Goal: Information Seeking & Learning: Understand process/instructions

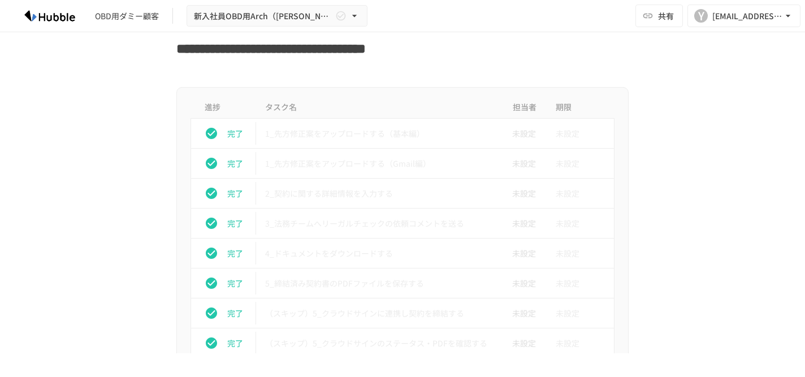
scroll to position [1019, 0]
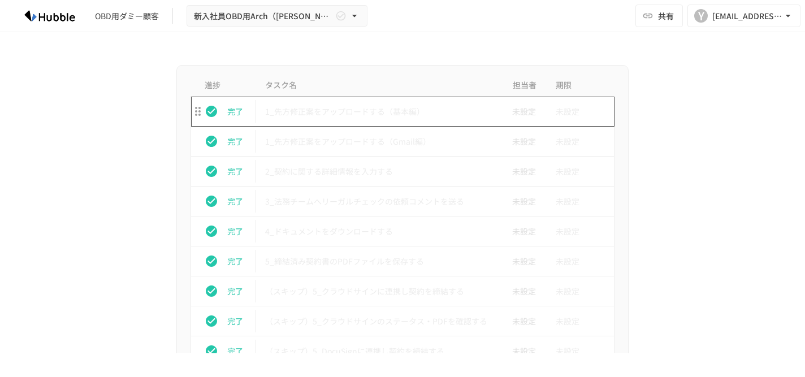
click at [381, 107] on p "1_先方修正案をアップロードする（基本編）" at bounding box center [378, 112] width 227 height 14
click at [433, 116] on p "1_先方修正案をアップロードする（基本編）" at bounding box center [378, 112] width 227 height 14
click at [269, 107] on p "1_先方修正案をアップロードする（基本編）" at bounding box center [378, 112] width 227 height 14
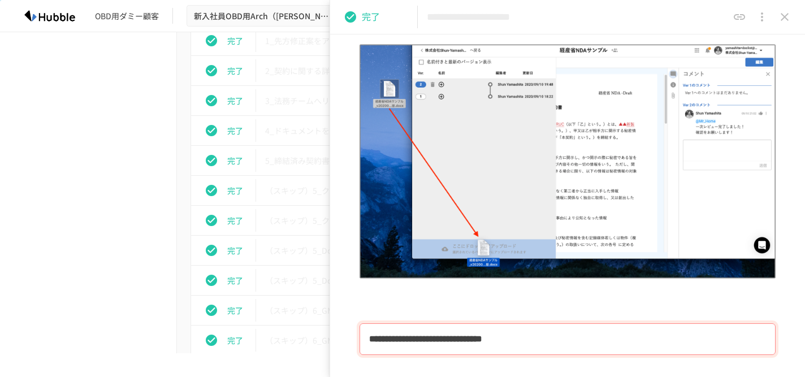
scroll to position [301, 0]
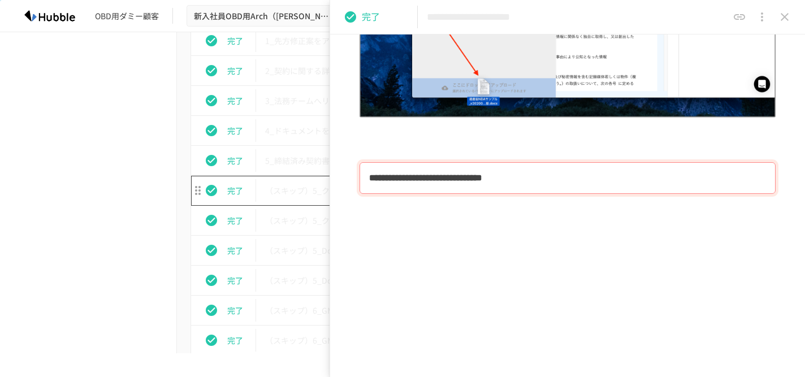
click at [301, 176] on td "（スキップ）5_クラウドサインに連携し契約を締結する" at bounding box center [378, 191] width 245 height 30
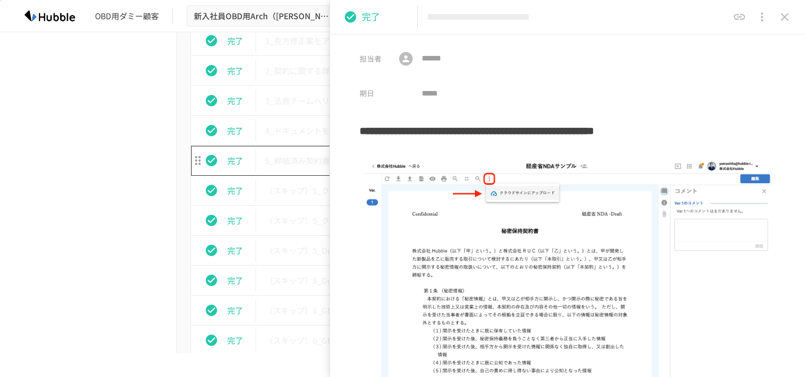
click at [314, 156] on p "5_締結済み契約書のPDFファイルを保存する" at bounding box center [378, 161] width 227 height 14
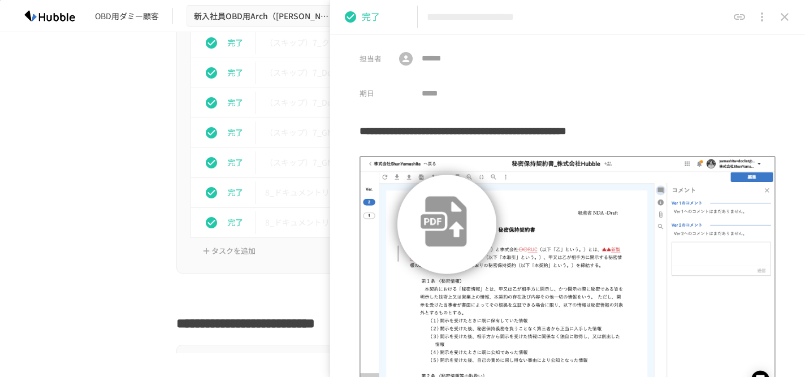
scroll to position [3667, 0]
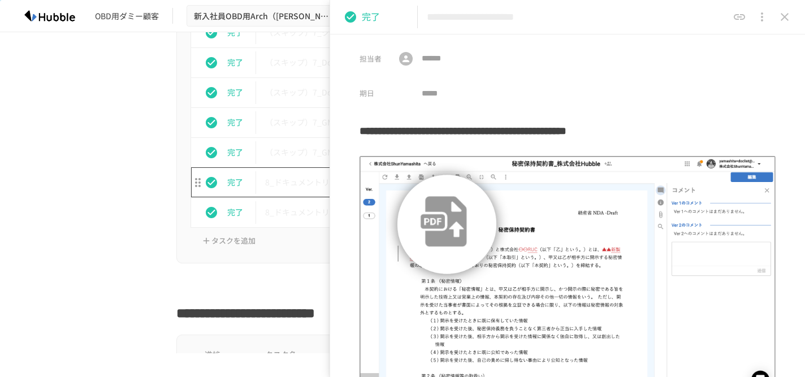
click at [292, 164] on td "（スキップ）7_GMOサインのステータスを確認する" at bounding box center [378, 152] width 245 height 30
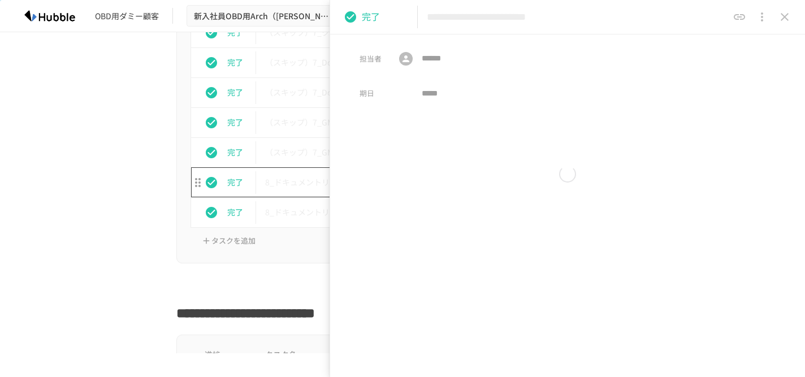
click at [294, 174] on td "8_ドキュメントリストにログインする" at bounding box center [378, 182] width 245 height 30
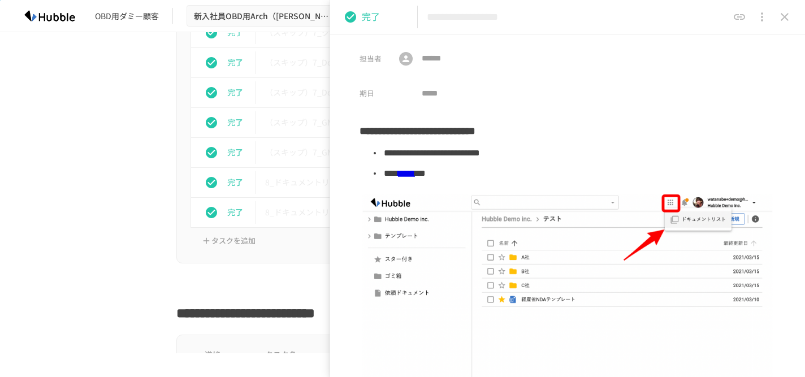
scroll to position [19, 0]
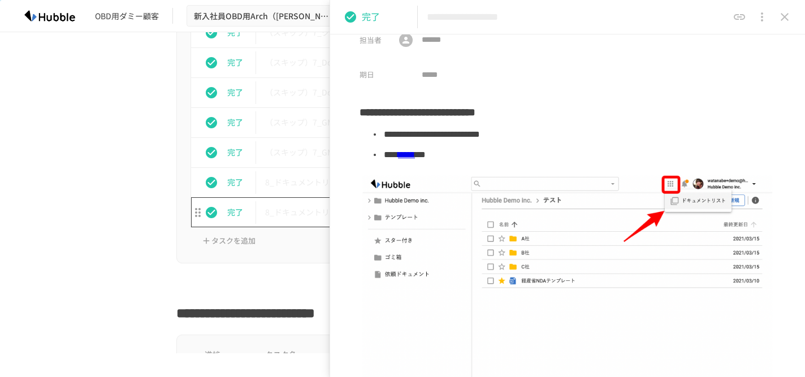
click at [284, 211] on p "8_ドキュメントリストの基本操作" at bounding box center [378, 212] width 227 height 14
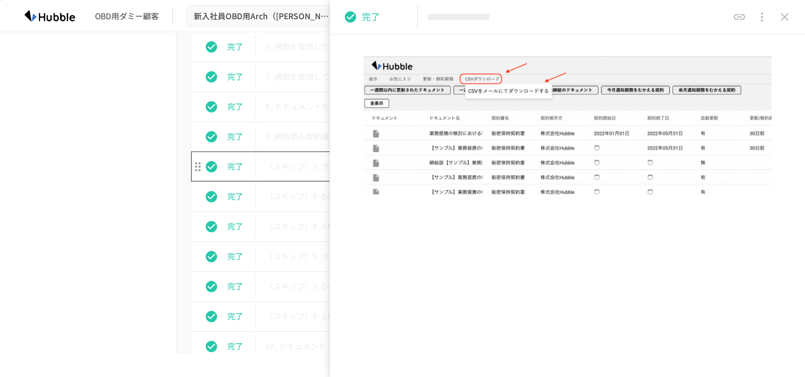
scroll to position [2309, 0]
click at [283, 100] on p "8_ドキュメントをダウンロードする" at bounding box center [378, 107] width 227 height 14
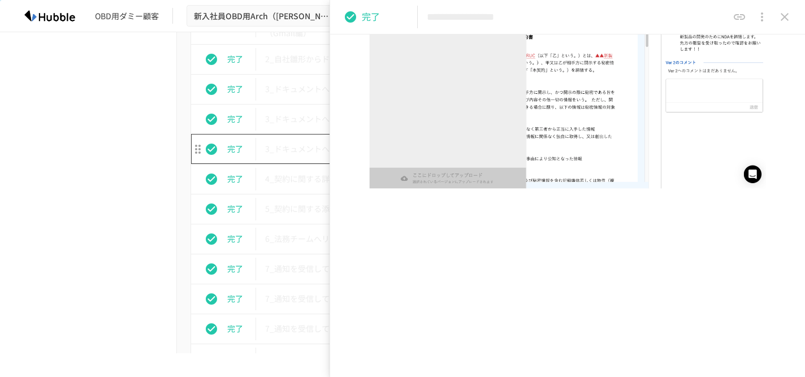
scroll to position [2052, 0]
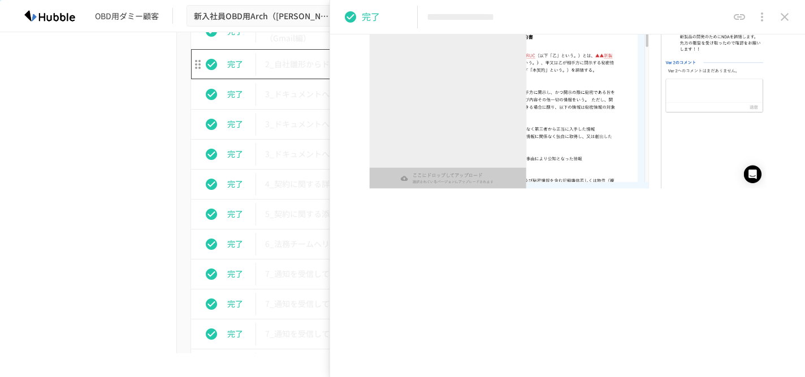
click at [287, 72] on td "2_自社雛形からドキュメントを作成する" at bounding box center [378, 64] width 245 height 30
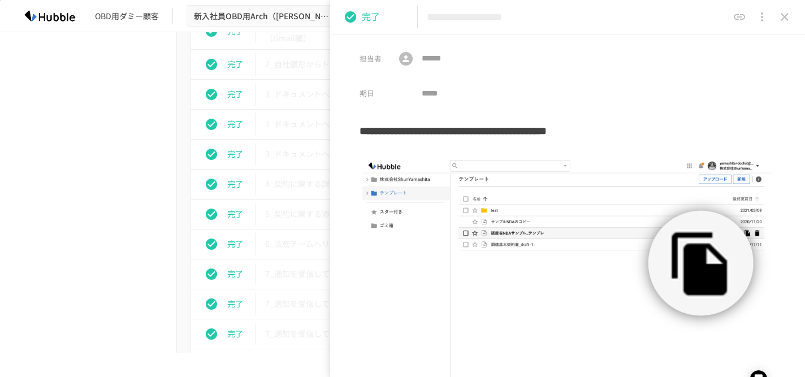
scroll to position [573, 0]
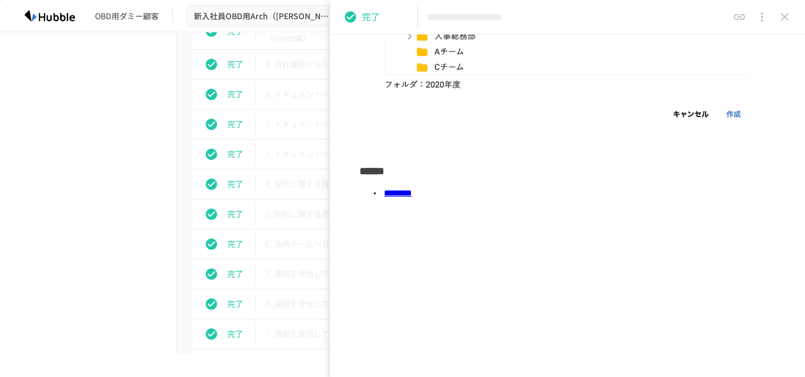
click at [412, 197] on link "********" at bounding box center [398, 193] width 28 height 8
click at [95, 160] on div "進捗 タスク名 担当者 期限 完了 1_Hubbleにログインする 未設定 未設定 完了 2_契約書審査依頼フォームからレビュー依頼を行う 未設定 未設定 未…" at bounding box center [403, 270] width 690 height 829
click at [789, 21] on icon "close drawer" at bounding box center [785, 17] width 14 height 14
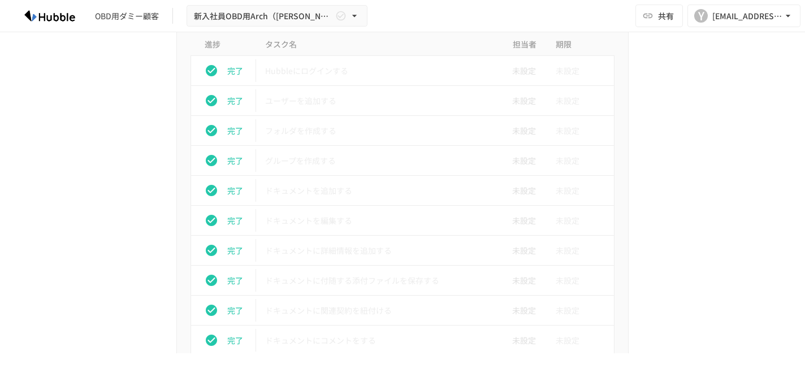
scroll to position [470, 0]
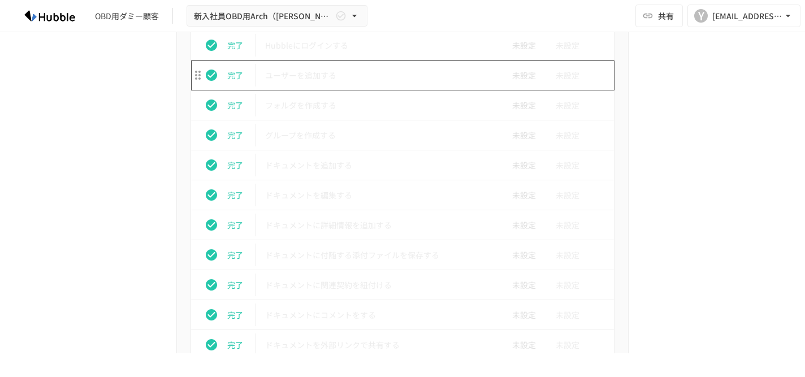
click at [409, 80] on p "ユーザーを追加する" at bounding box center [378, 75] width 227 height 14
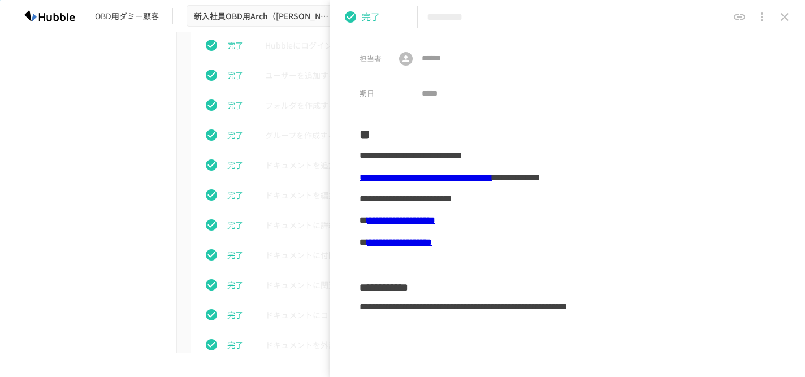
scroll to position [13, 0]
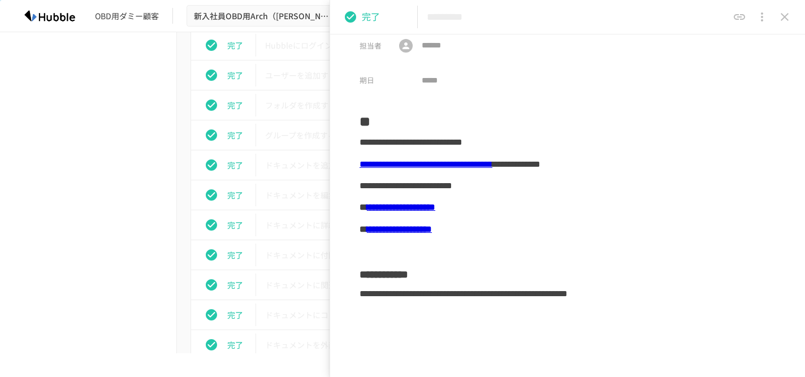
click at [435, 208] on link "**********" at bounding box center [401, 207] width 68 height 8
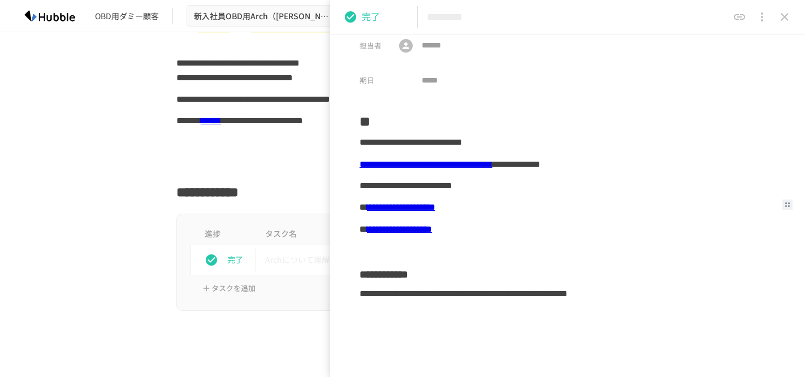
scroll to position [110, 0]
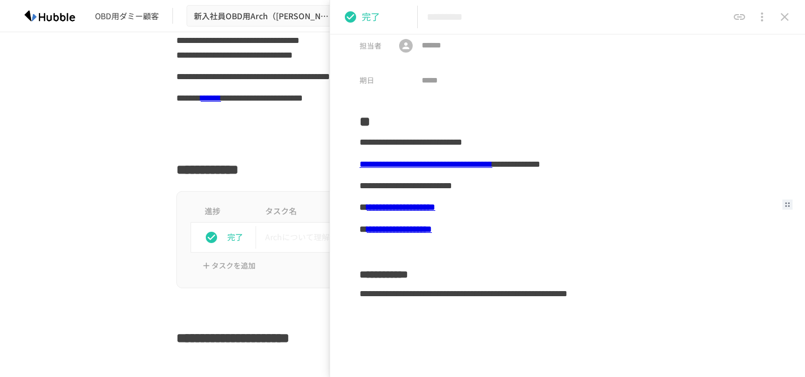
click at [791, 19] on icon "close drawer" at bounding box center [785, 17] width 14 height 14
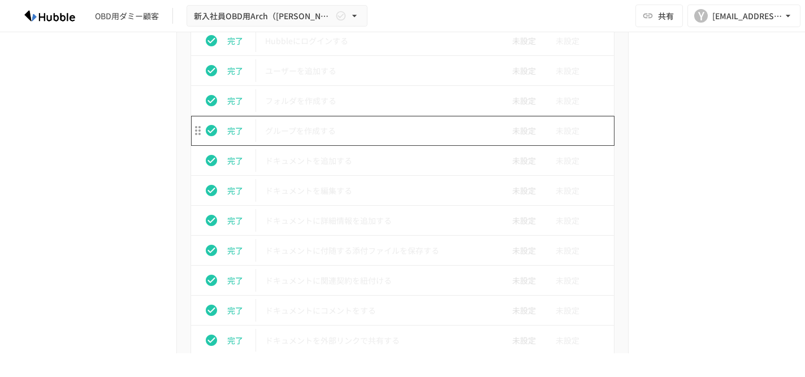
scroll to position [486, 0]
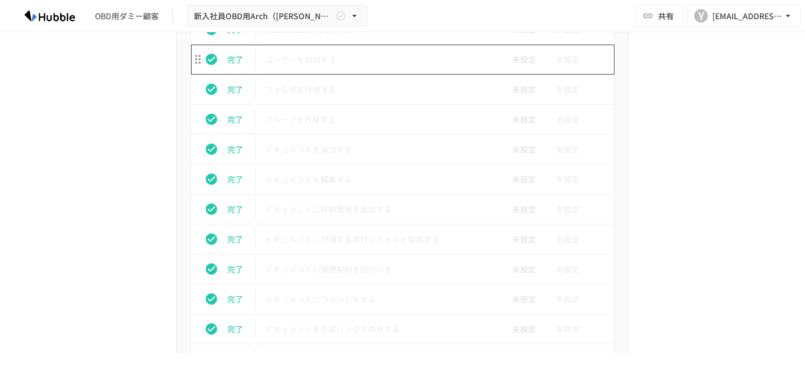
click at [469, 73] on td "ユーザーを追加する" at bounding box center [378, 60] width 245 height 30
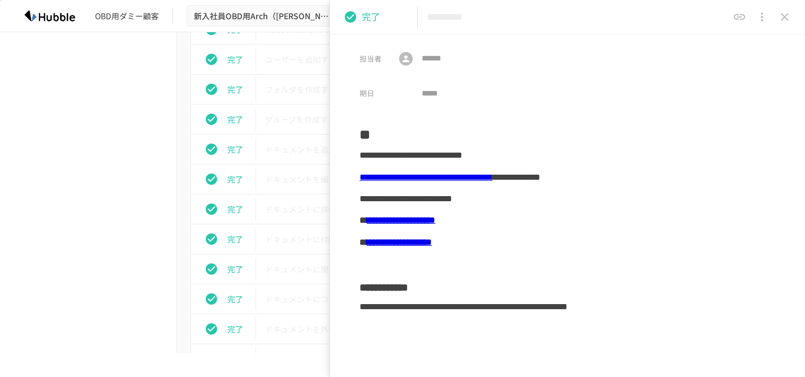
click at [432, 241] on link "**********" at bounding box center [399, 242] width 65 height 8
